Goal: Find specific page/section: Find specific page/section

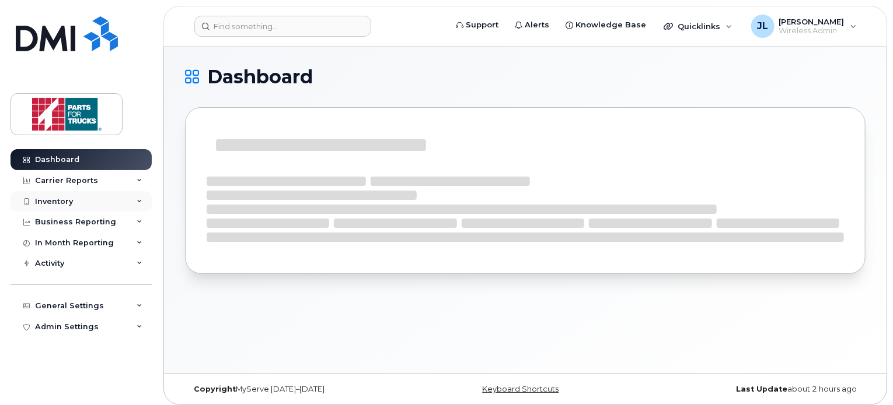
click at [79, 198] on div "Inventory" at bounding box center [81, 201] width 141 height 21
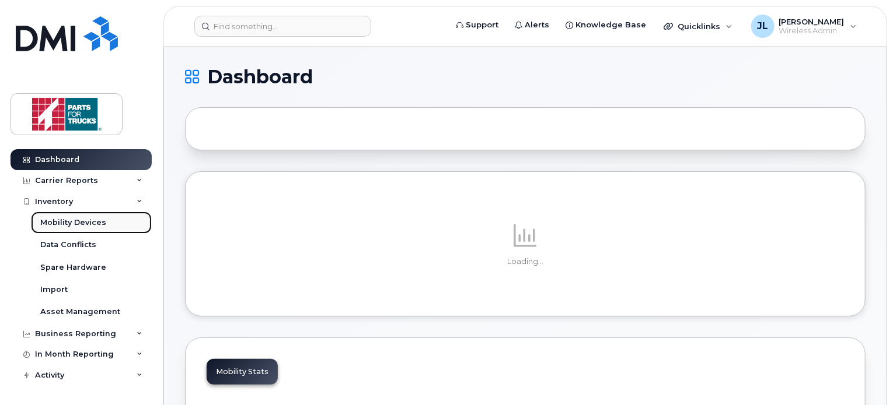
click at [67, 222] on div "Mobility Devices" at bounding box center [73, 223] width 66 height 11
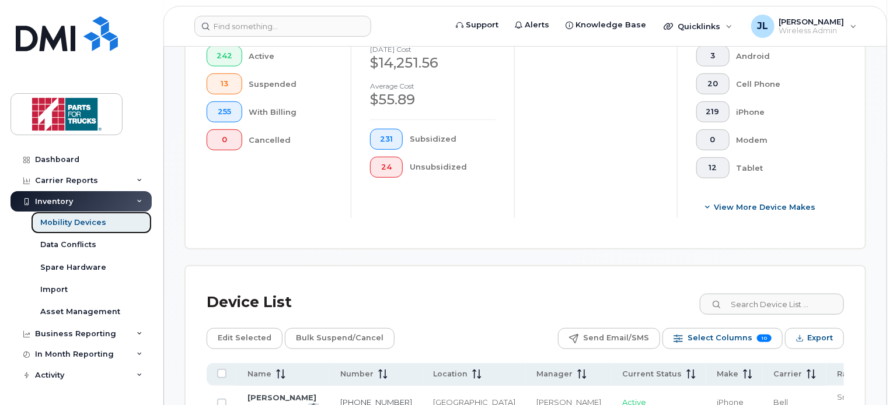
scroll to position [384, 0]
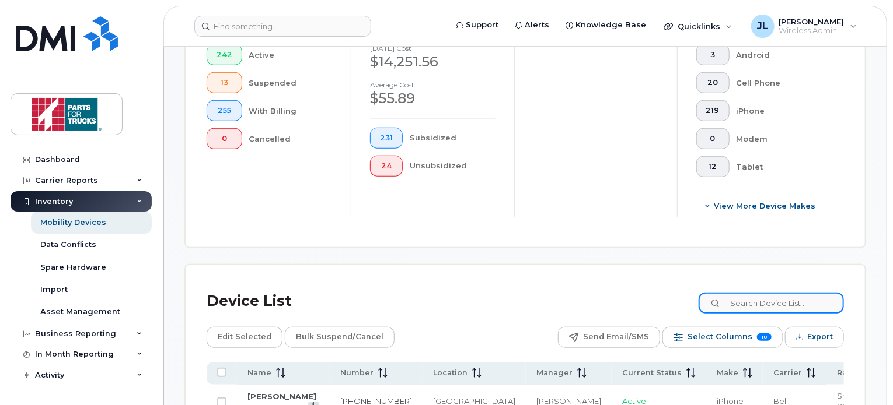
drag, startPoint x: 767, startPoint y: 306, endPoint x: 777, endPoint y: 295, distance: 14.9
click at [777, 295] on input at bounding box center [770, 303] width 145 height 21
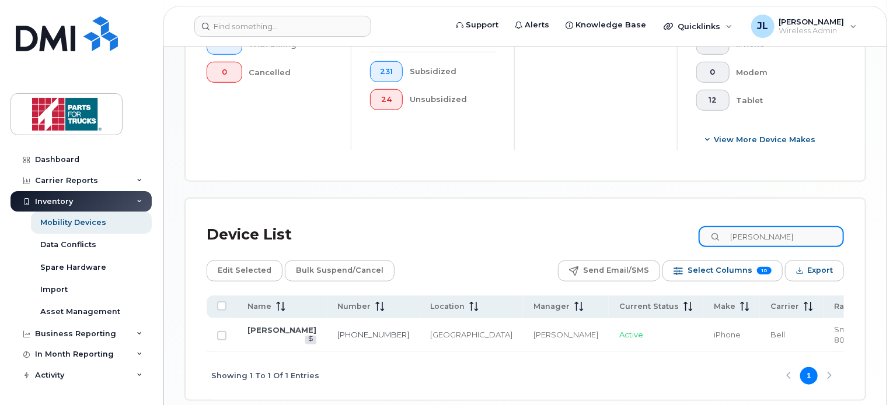
scroll to position [487, 0]
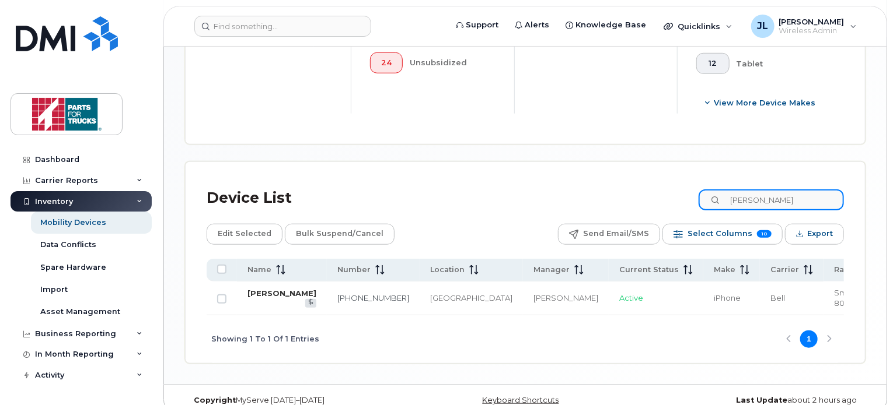
type input "[PERSON_NAME]"
click at [263, 294] on link "[PERSON_NAME]" at bounding box center [281, 293] width 69 height 9
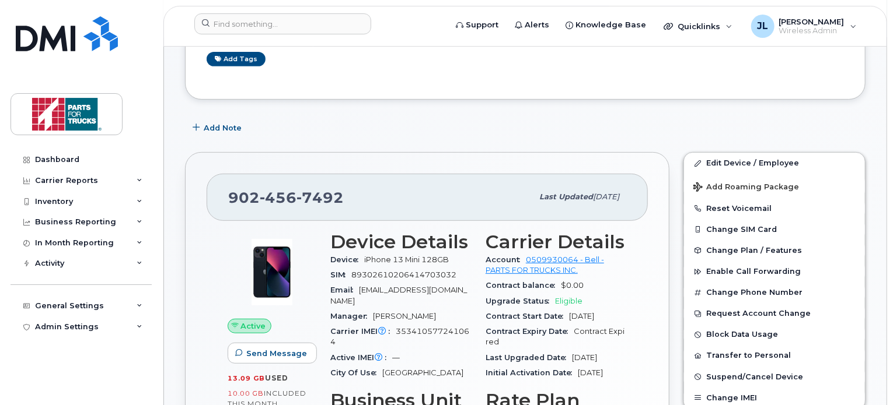
scroll to position [270, 0]
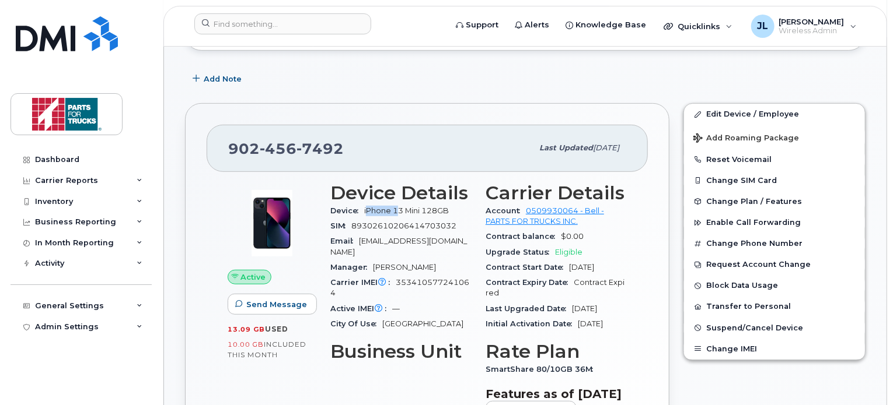
drag, startPoint x: 366, startPoint y: 209, endPoint x: 400, endPoint y: 212, distance: 33.4
click at [400, 212] on span "iPhone 13 Mini 128GB" at bounding box center [406, 211] width 85 height 9
click at [412, 209] on span "iPhone 13 Mini 128GB" at bounding box center [406, 211] width 85 height 9
click at [432, 208] on span "iPhone 13 Mini 128GB" at bounding box center [406, 211] width 85 height 9
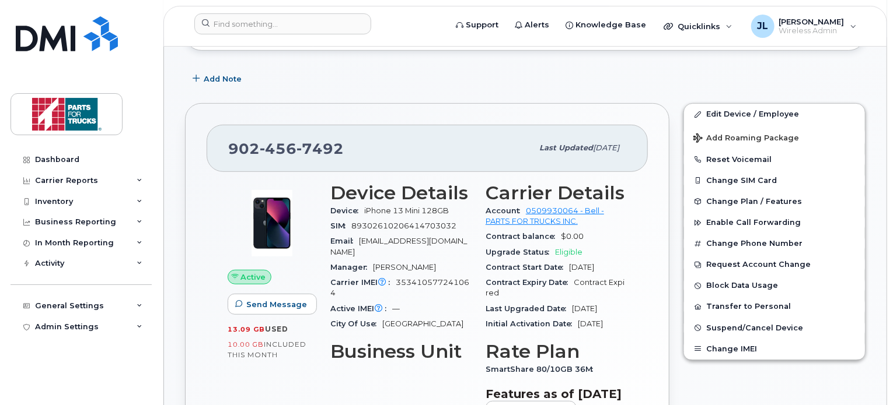
click at [413, 209] on span "iPhone 13 Mini 128GB" at bounding box center [406, 211] width 85 height 9
click at [429, 209] on span "iPhone 13 Mini 128GB" at bounding box center [406, 211] width 85 height 9
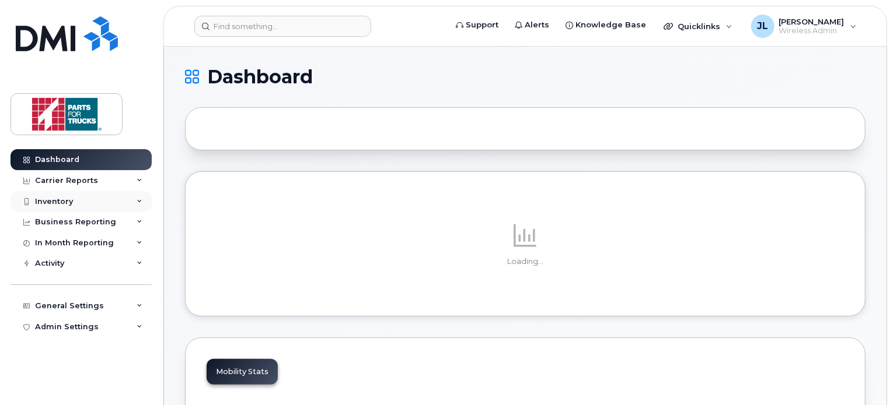
click at [72, 201] on div "Inventory" at bounding box center [81, 201] width 141 height 21
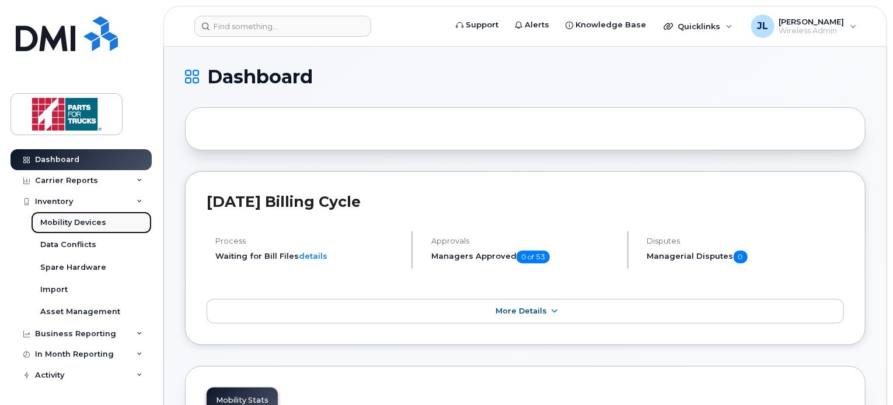
click at [75, 226] on div "Mobility Devices" at bounding box center [73, 223] width 66 height 11
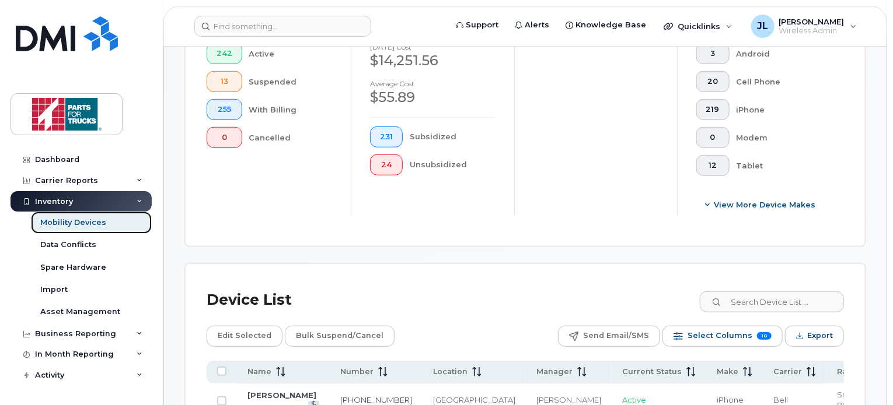
scroll to position [387, 0]
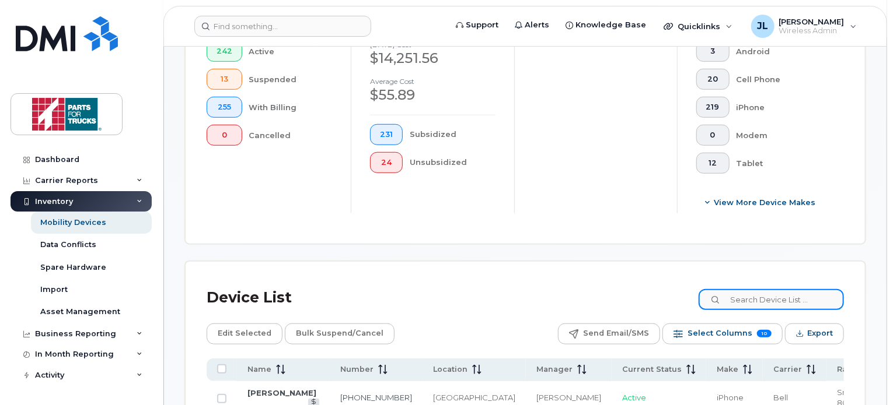
click at [758, 293] on input at bounding box center [770, 299] width 145 height 21
type input "[PERSON_NAME]"
click at [782, 299] on input "[PERSON_NAME]" at bounding box center [770, 299] width 145 height 21
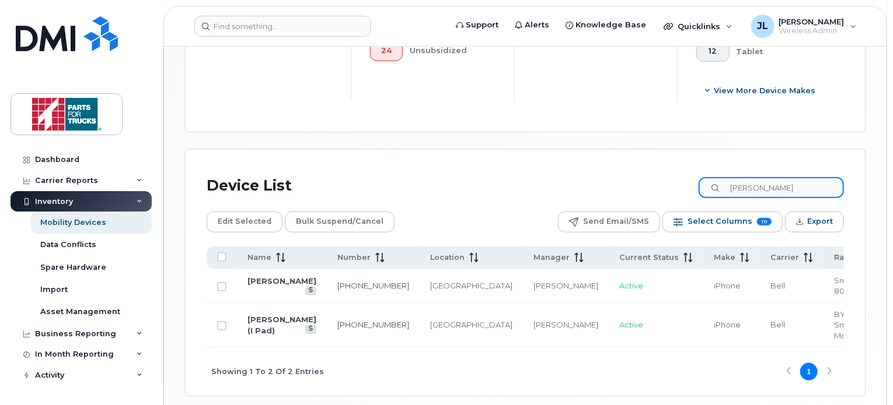
scroll to position [515, 0]
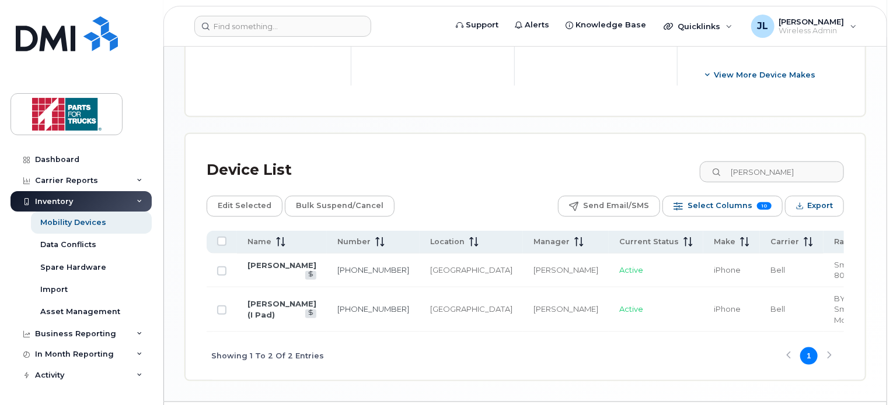
click at [250, 303] on td "[PERSON_NAME] (I Pad)" at bounding box center [282, 310] width 90 height 45
click at [267, 300] on link "[PERSON_NAME] (I Pad)" at bounding box center [281, 309] width 69 height 20
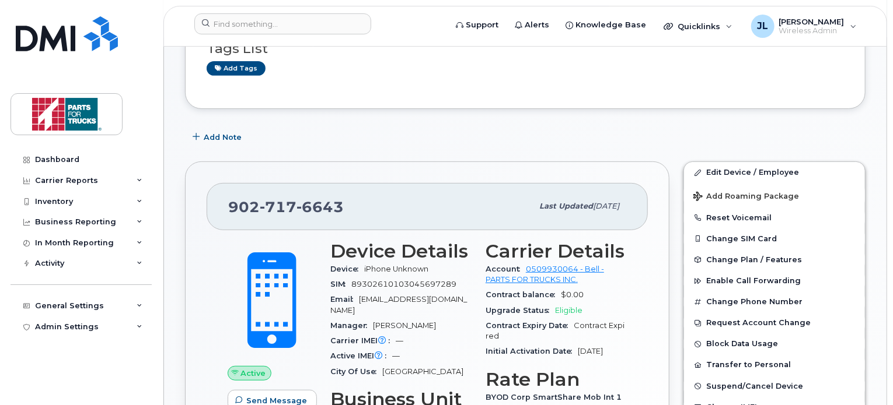
scroll to position [217, 0]
